Goal: Find contact information: Find contact information

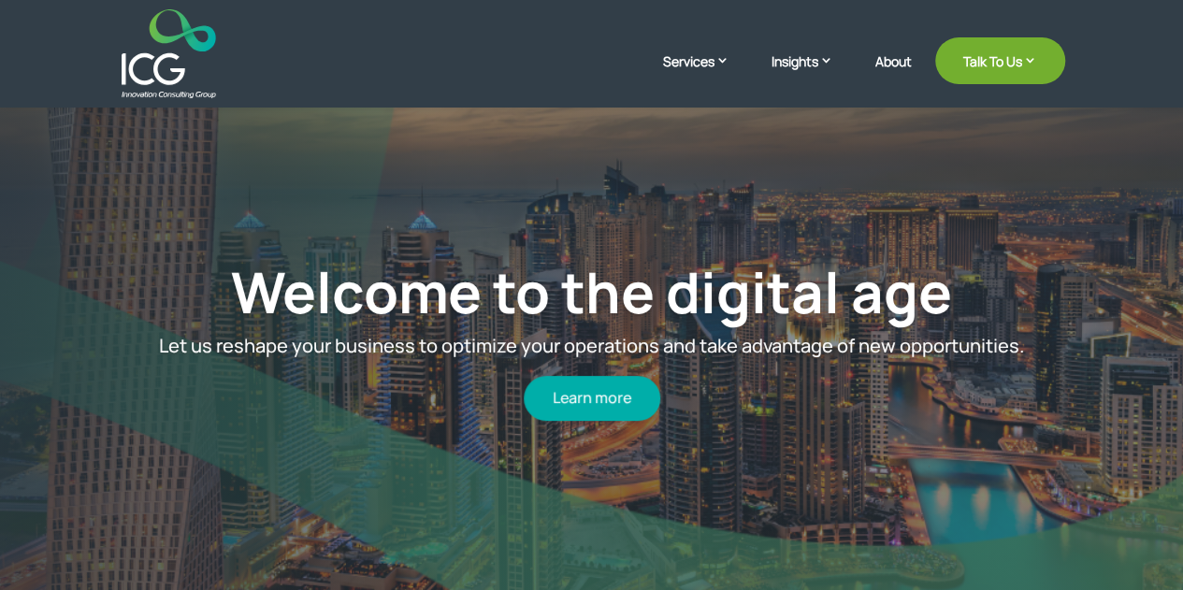
scroll to position [93, 0]
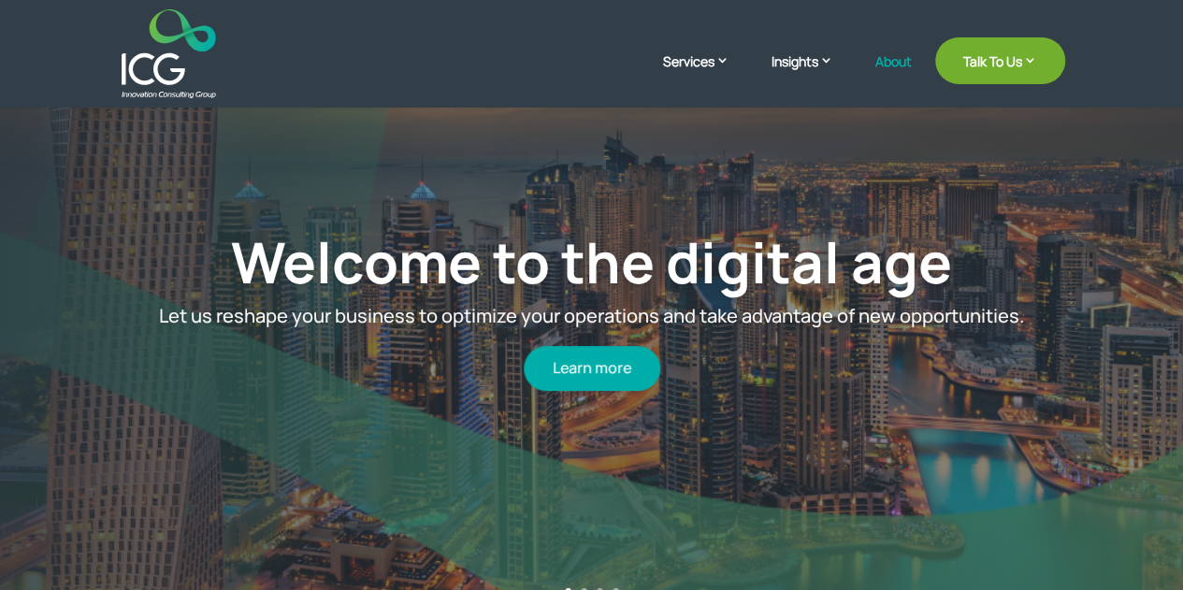
click at [894, 61] on link "About" at bounding box center [893, 76] width 36 height 44
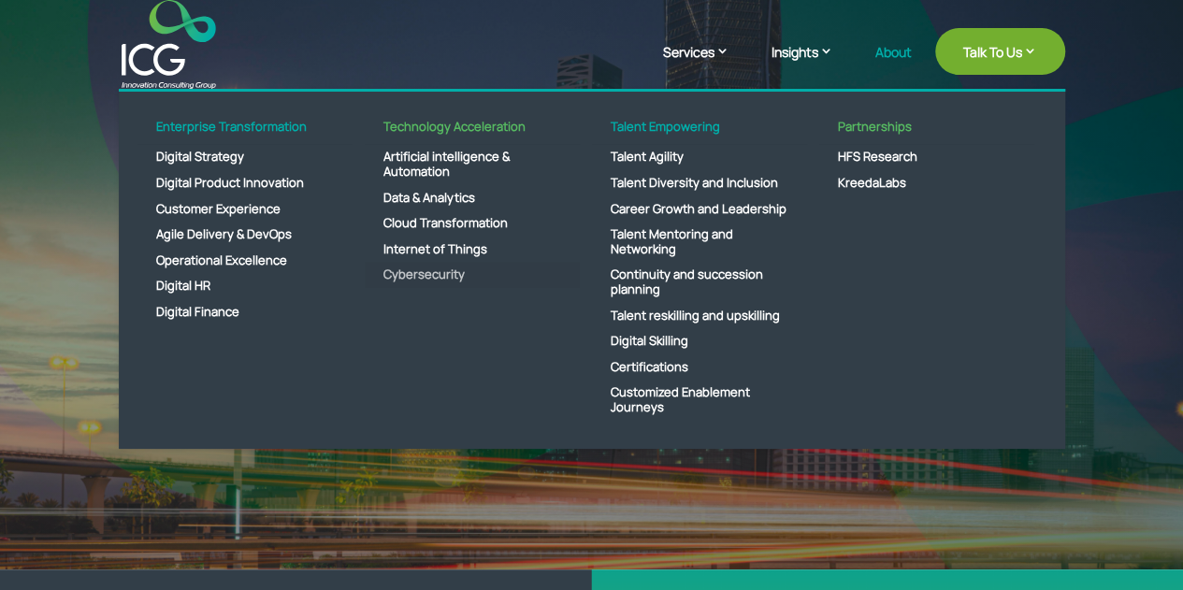
click at [450, 278] on link "Cybersecurity" at bounding box center [472, 275] width 215 height 26
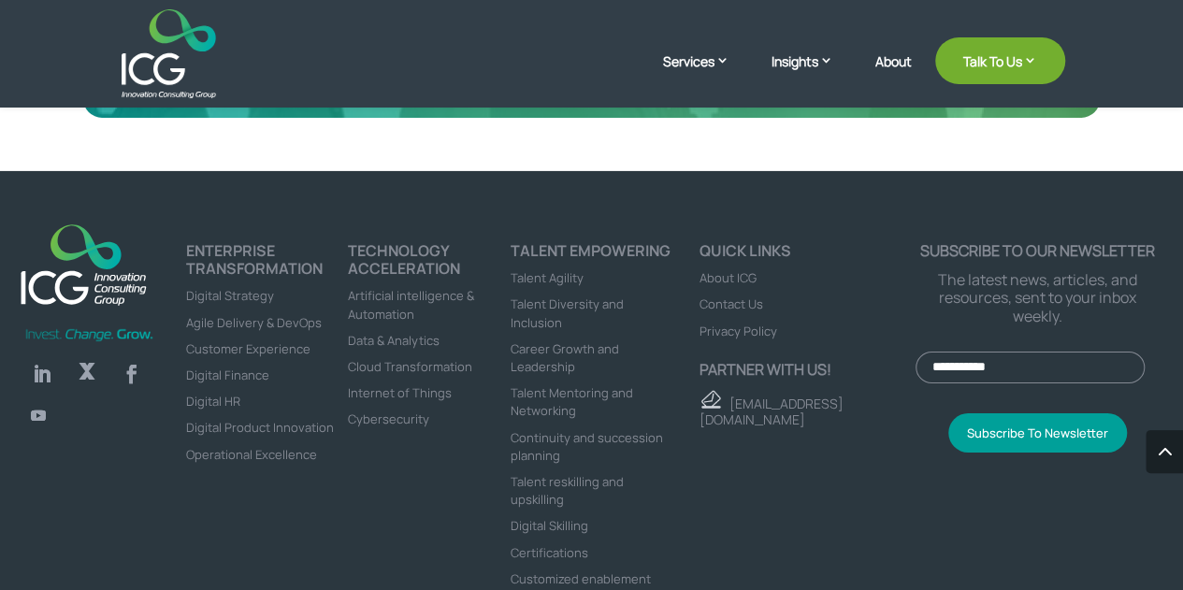
scroll to position [3094, 0]
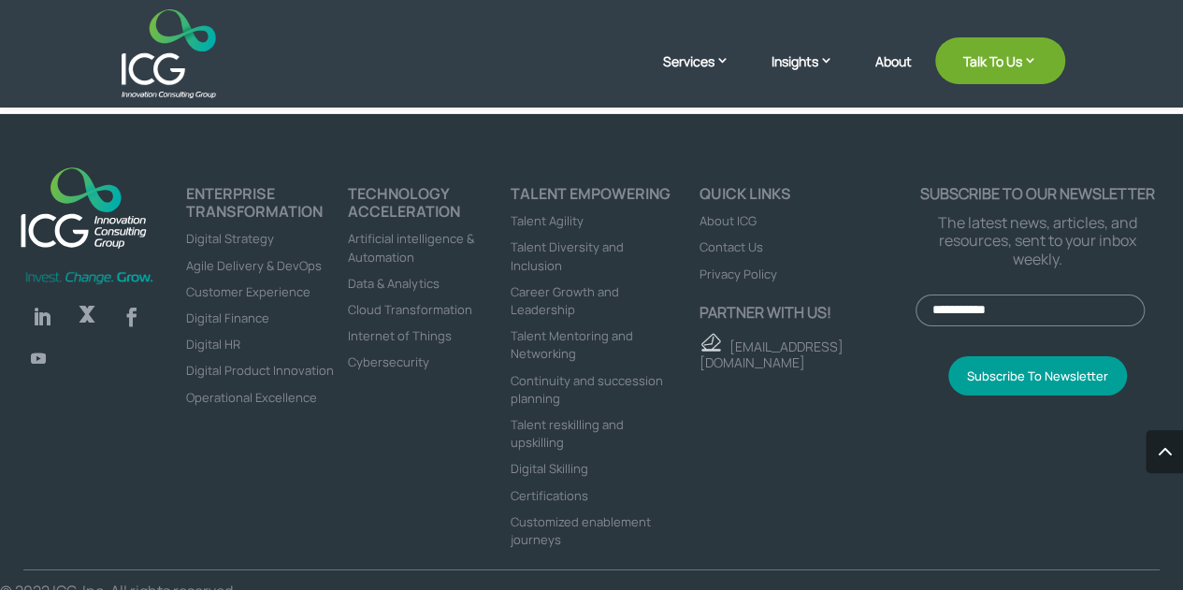
click at [739, 238] on span "Contact Us" at bounding box center [731, 246] width 64 height 17
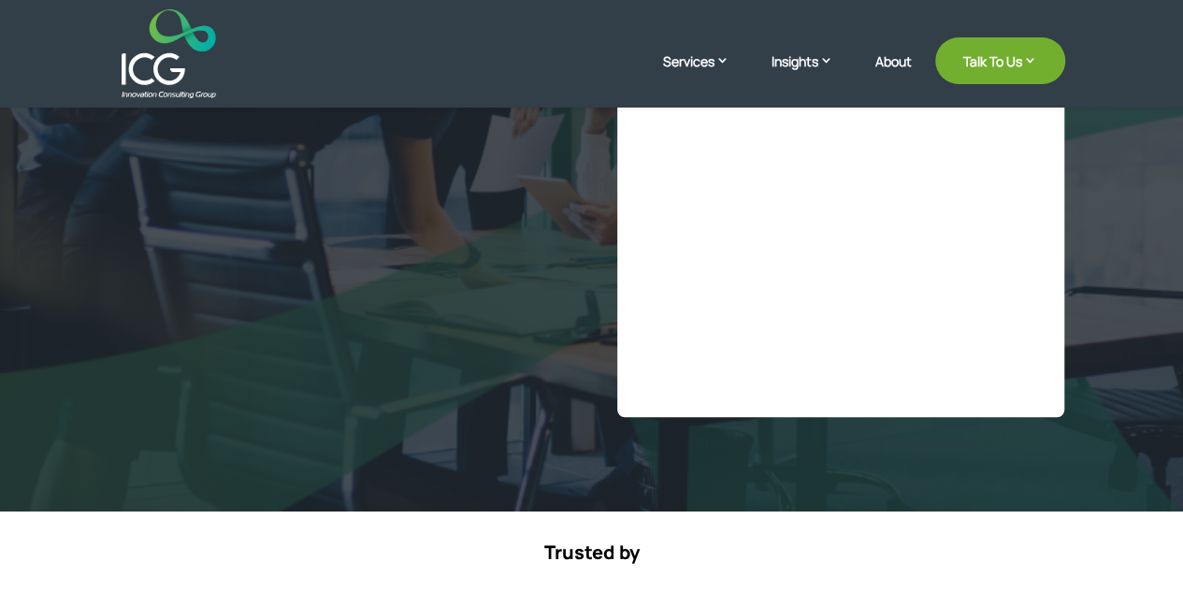
scroll to position [995, 0]
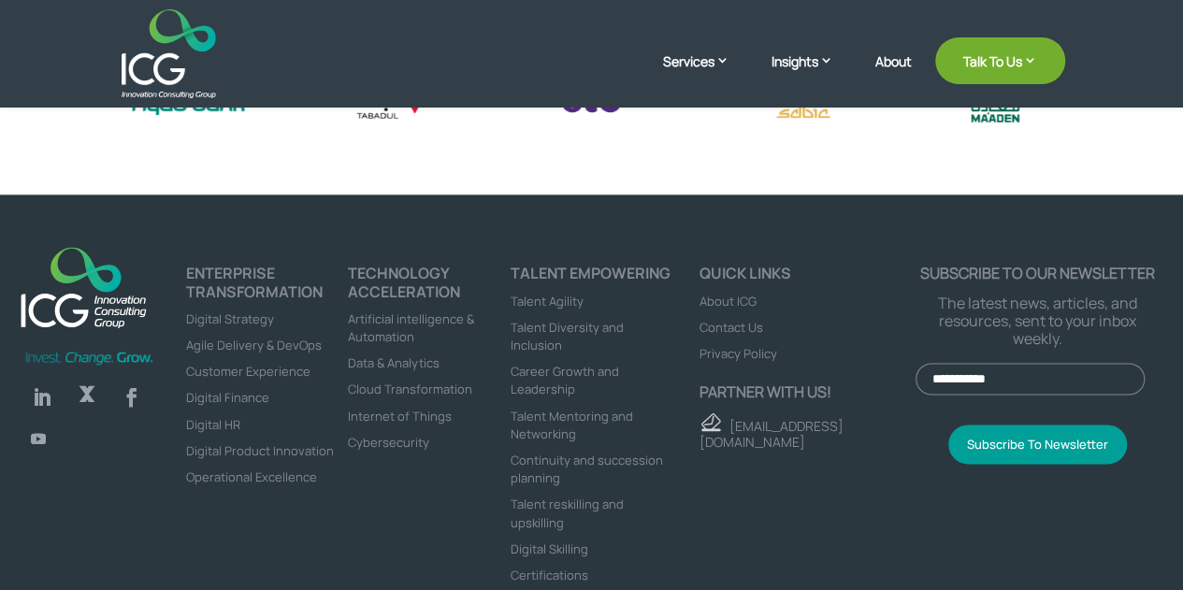
select select "**"
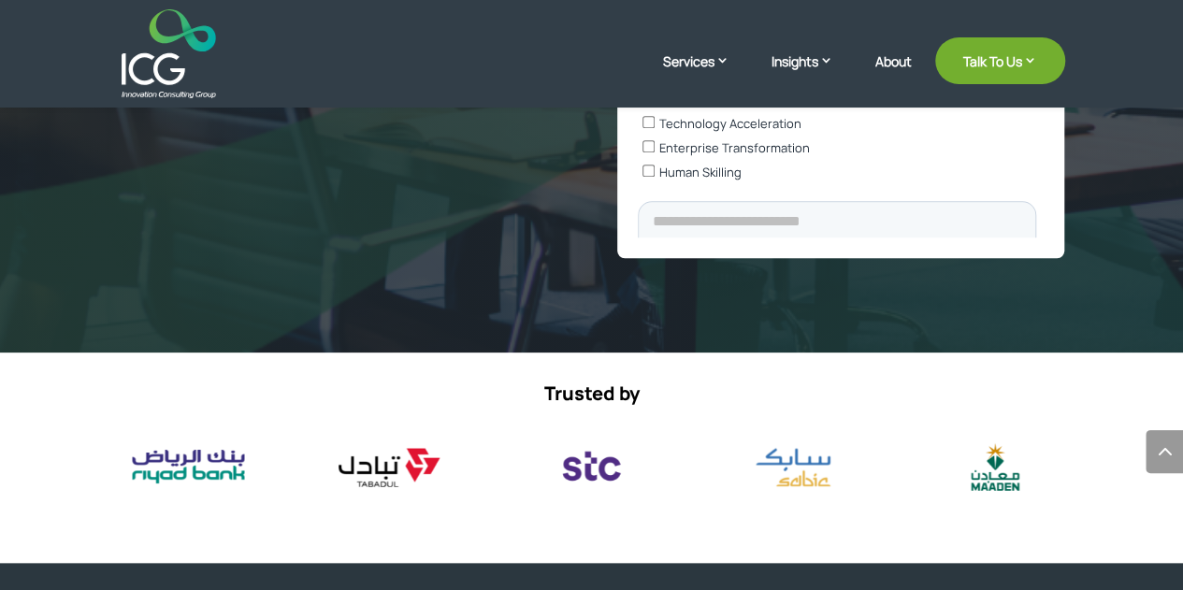
scroll to position [1182, 0]
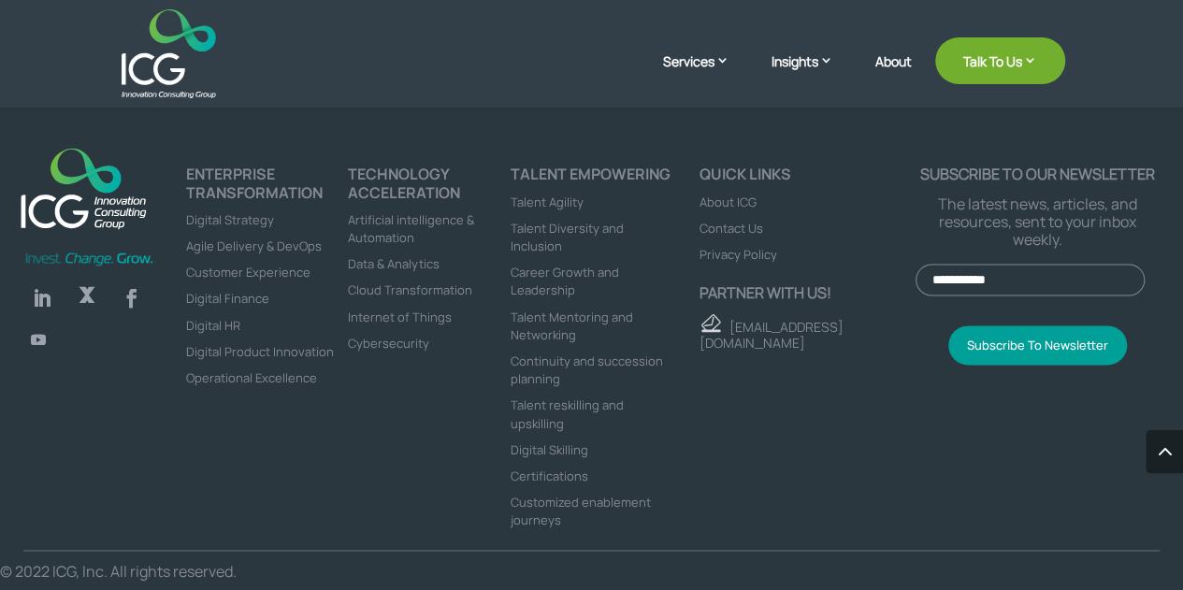
click at [43, 298] on link "Follow" at bounding box center [41, 298] width 37 height 37
